Goal: Task Accomplishment & Management: Use online tool/utility

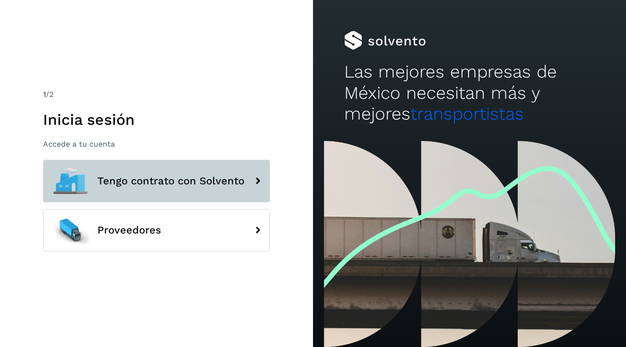
click at [176, 177] on span "Tengo contrato con Solvento" at bounding box center [170, 180] width 147 height 11
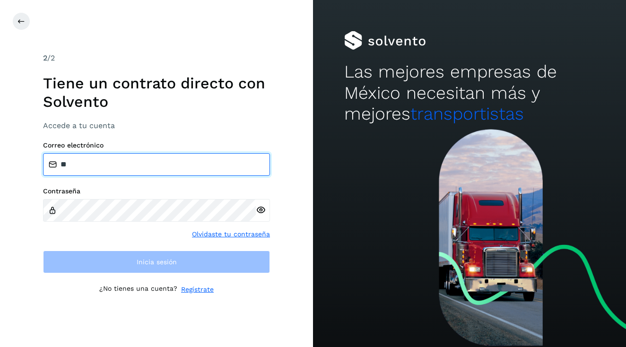
type input "*"
type input "**********"
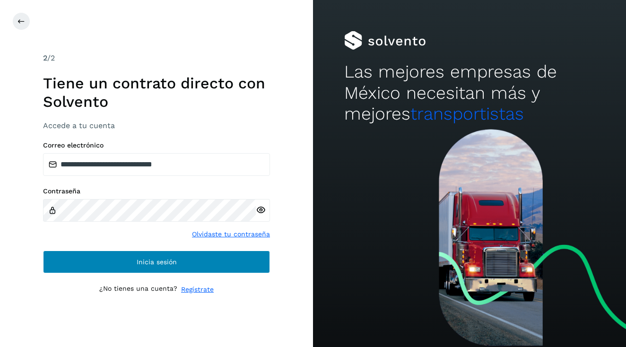
click at [80, 265] on button "Inicia sesión" at bounding box center [156, 262] width 227 height 23
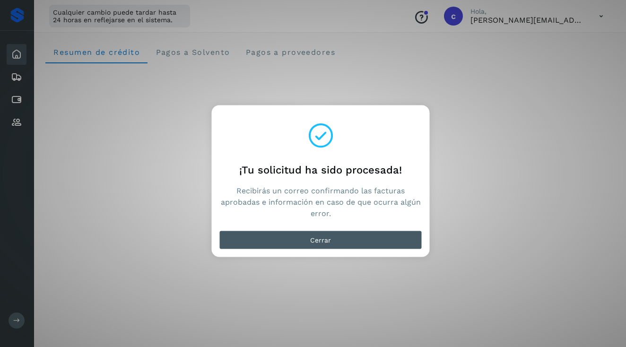
click at [300, 238] on button "Cerrar" at bounding box center [320, 240] width 203 height 19
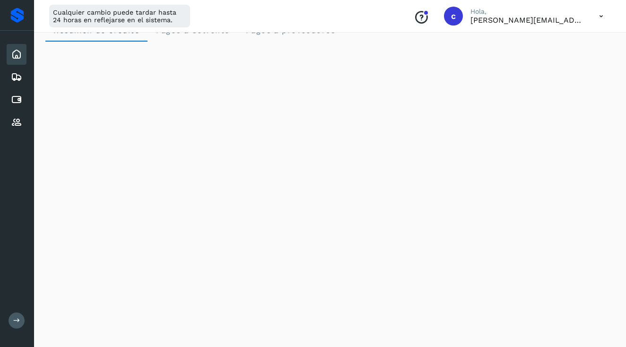
scroll to position [21, 0]
click at [20, 53] on icon at bounding box center [16, 54] width 11 height 11
